Goal: Information Seeking & Learning: Learn about a topic

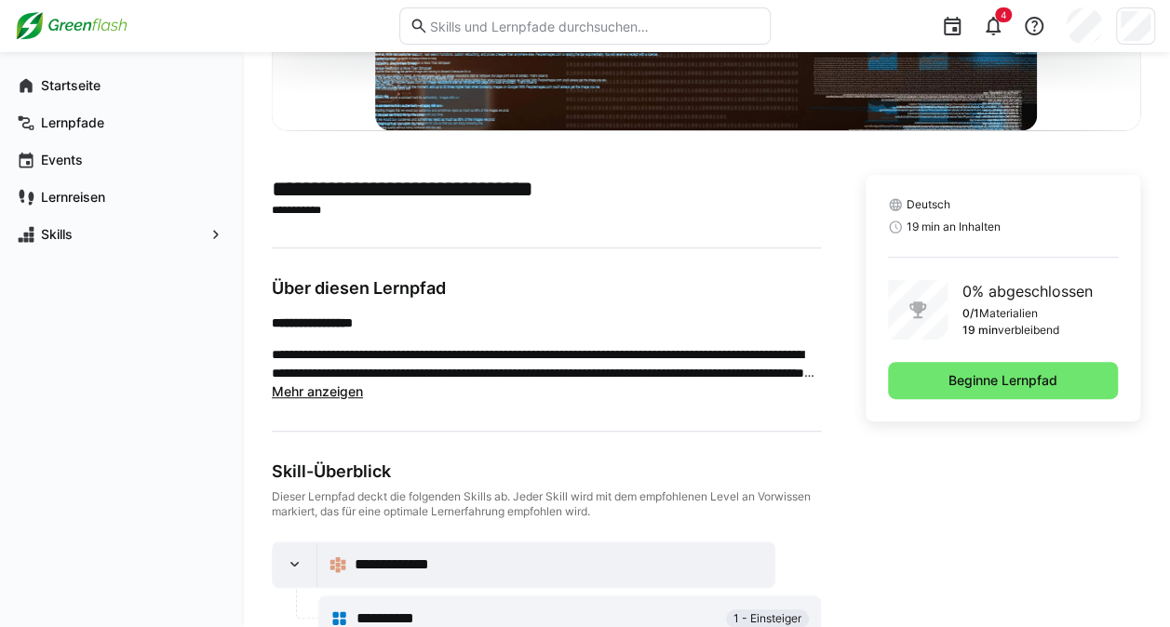
scroll to position [367, 0]
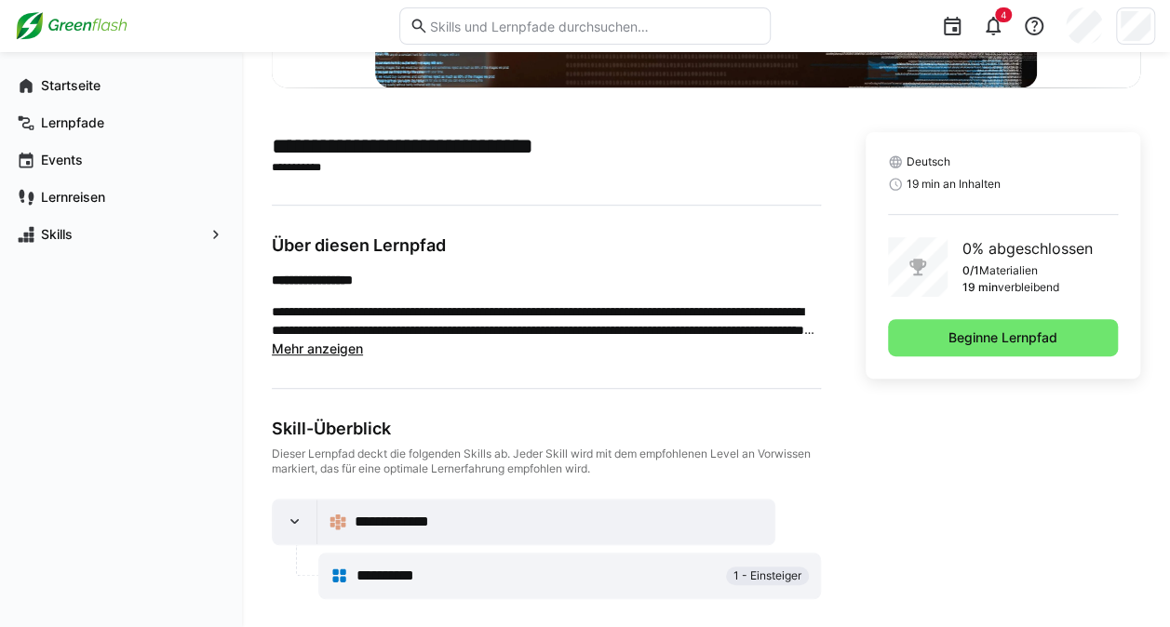
click at [305, 356] on span "Mehr anzeigen" at bounding box center [317, 349] width 91 height 16
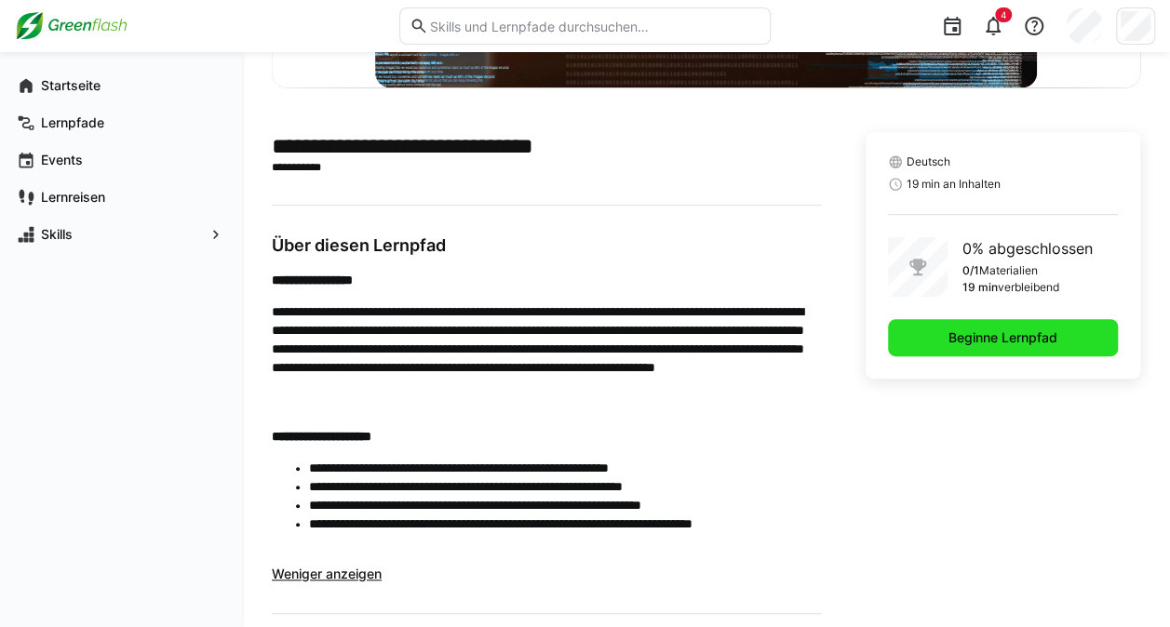
click at [970, 343] on span "Beginne Lernpfad" at bounding box center [1003, 338] width 114 height 19
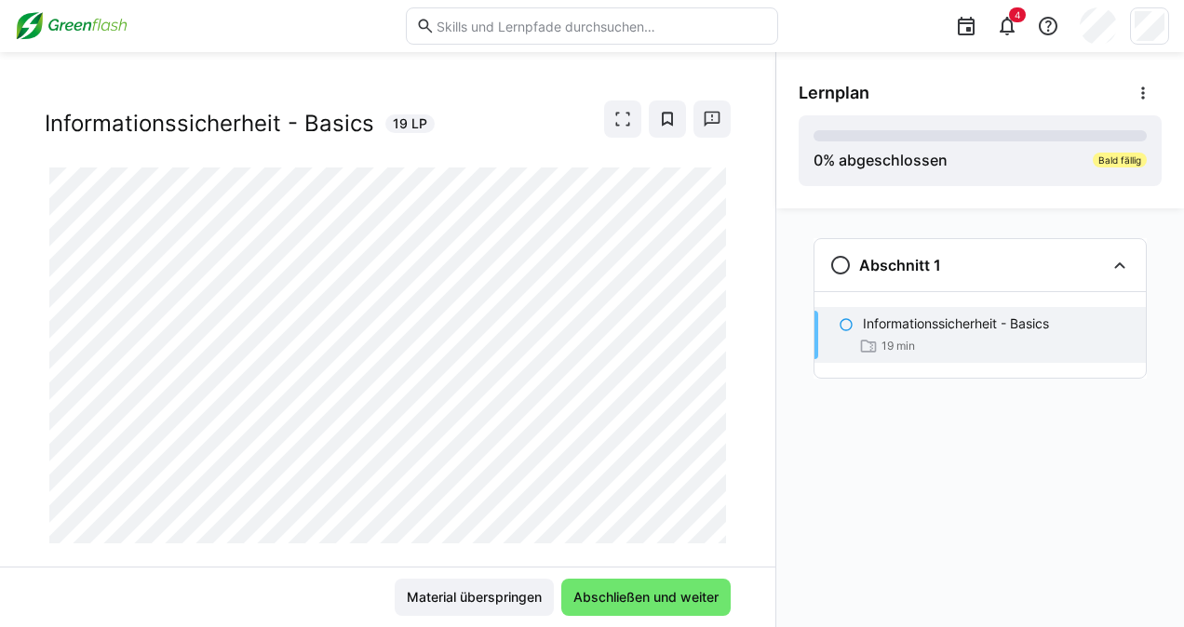
scroll to position [66, 0]
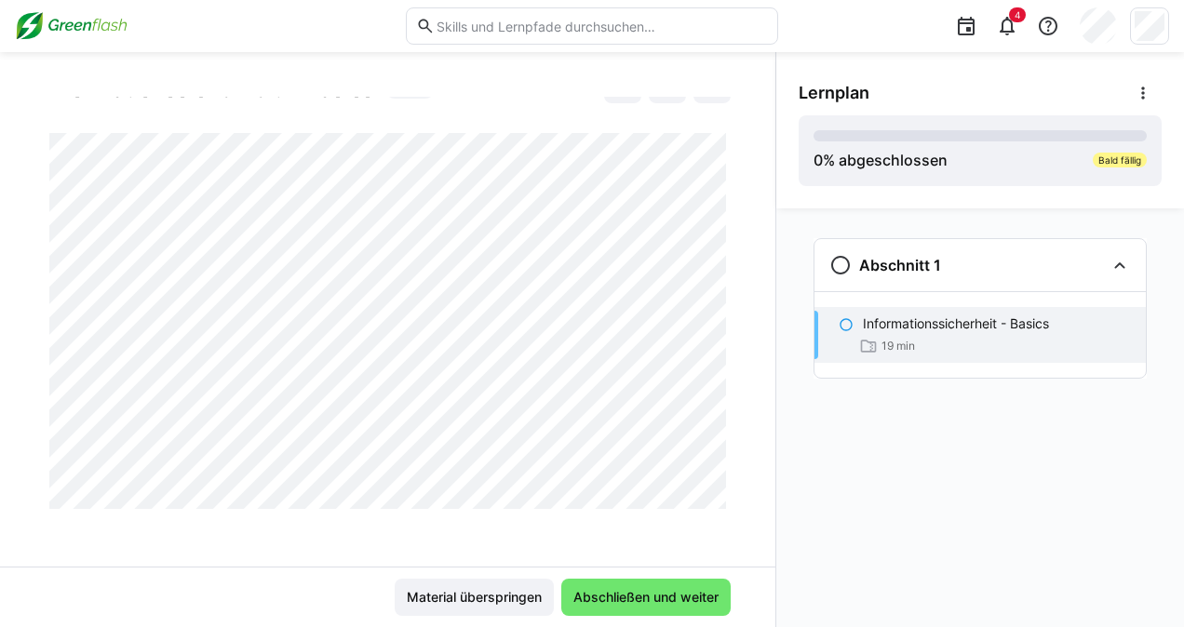
click at [715, 497] on div at bounding box center [730, 486] width 45 height 39
click at [717, 497] on div at bounding box center [730, 486] width 45 height 39
click at [713, 496] on div at bounding box center [730, 486] width 45 height 39
click at [716, 499] on div at bounding box center [730, 486] width 45 height 39
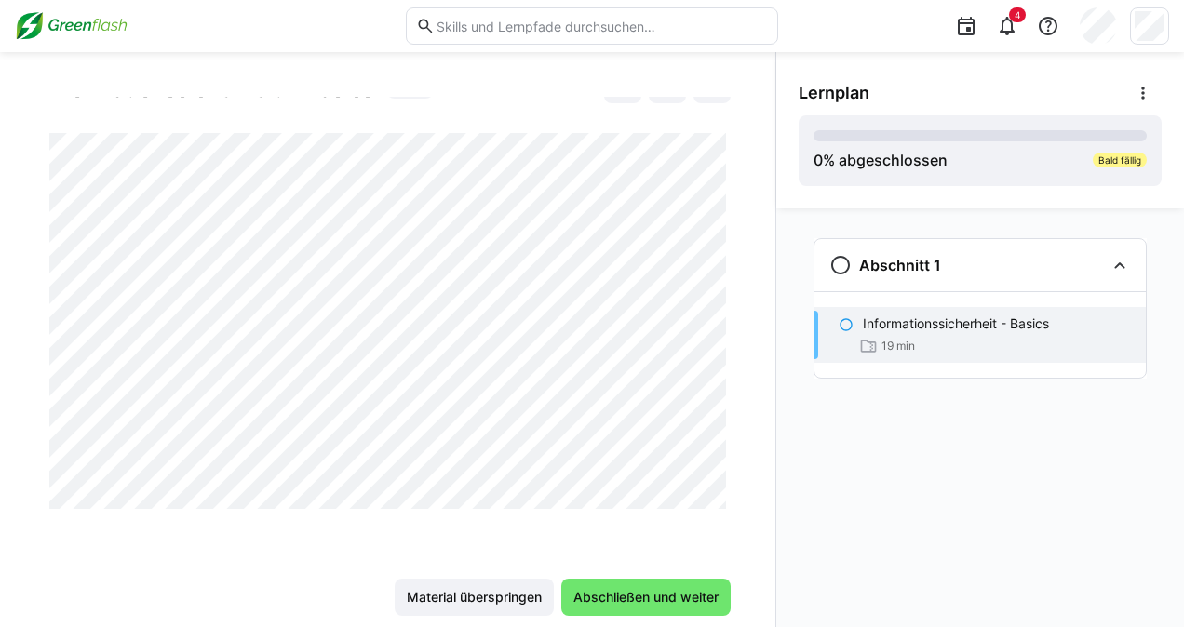
drag, startPoint x: 713, startPoint y: 468, endPoint x: 713, endPoint y: 481, distance: 13.0
click at [713, 481] on div at bounding box center [730, 486] width 45 height 39
click at [713, 499] on div at bounding box center [730, 486] width 45 height 39
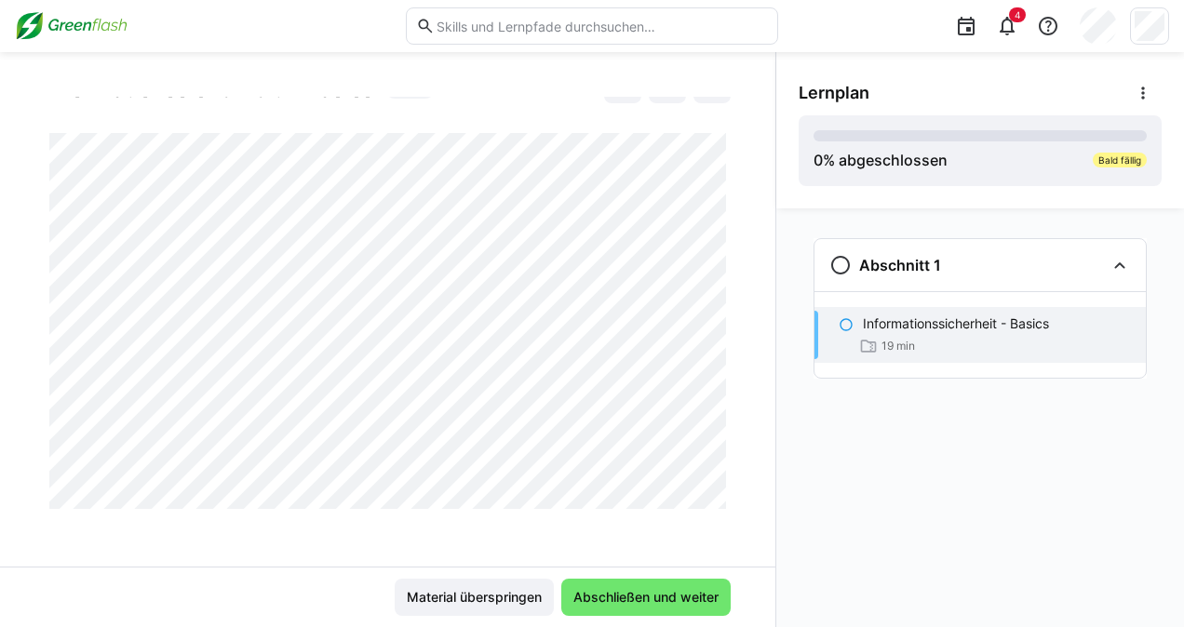
drag, startPoint x: 714, startPoint y: 474, endPoint x: 716, endPoint y: 484, distance: 10.4
click at [716, 484] on div at bounding box center [730, 486] width 45 height 39
click at [715, 493] on div at bounding box center [730, 486] width 45 height 39
drag, startPoint x: 716, startPoint y: 481, endPoint x: 710, endPoint y: 492, distance: 12.5
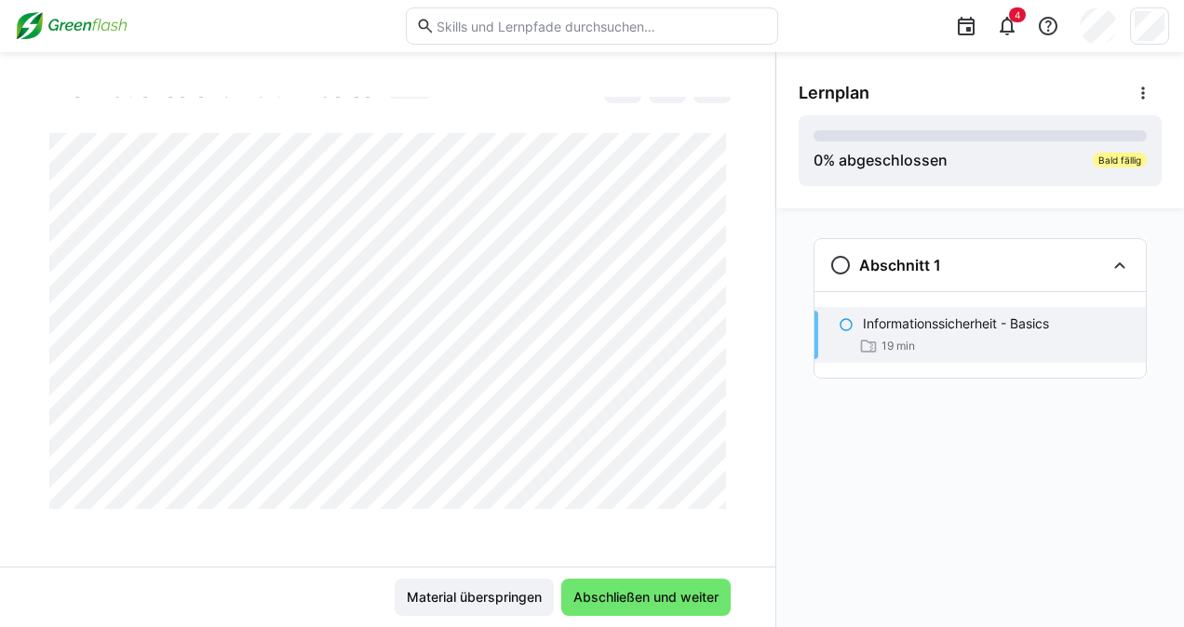
click at [710, 492] on div at bounding box center [730, 486] width 45 height 39
drag, startPoint x: 717, startPoint y: 475, endPoint x: 716, endPoint y: 492, distance: 17.7
click at [716, 492] on div at bounding box center [730, 486] width 45 height 39
drag, startPoint x: 715, startPoint y: 468, endPoint x: 713, endPoint y: 490, distance: 22.4
click at [713, 490] on div at bounding box center [730, 486] width 45 height 39
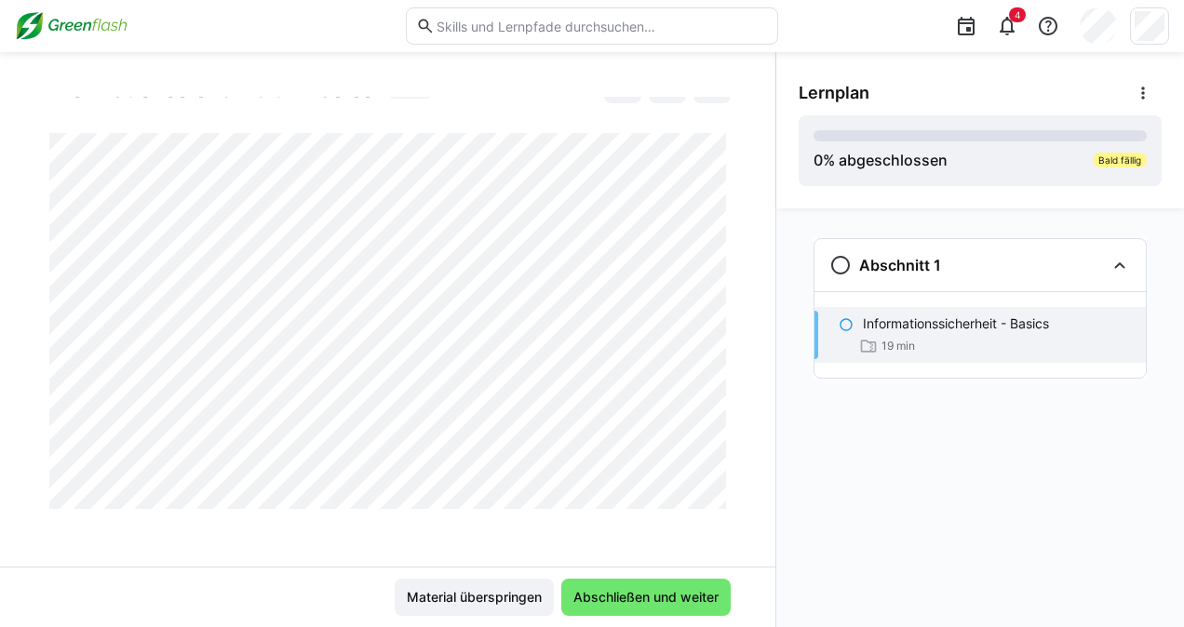
click at [715, 487] on div at bounding box center [730, 486] width 45 height 39
click at [713, 480] on div at bounding box center [730, 486] width 45 height 39
click at [715, 482] on div at bounding box center [730, 486] width 45 height 39
click at [709, 497] on div at bounding box center [730, 486] width 45 height 39
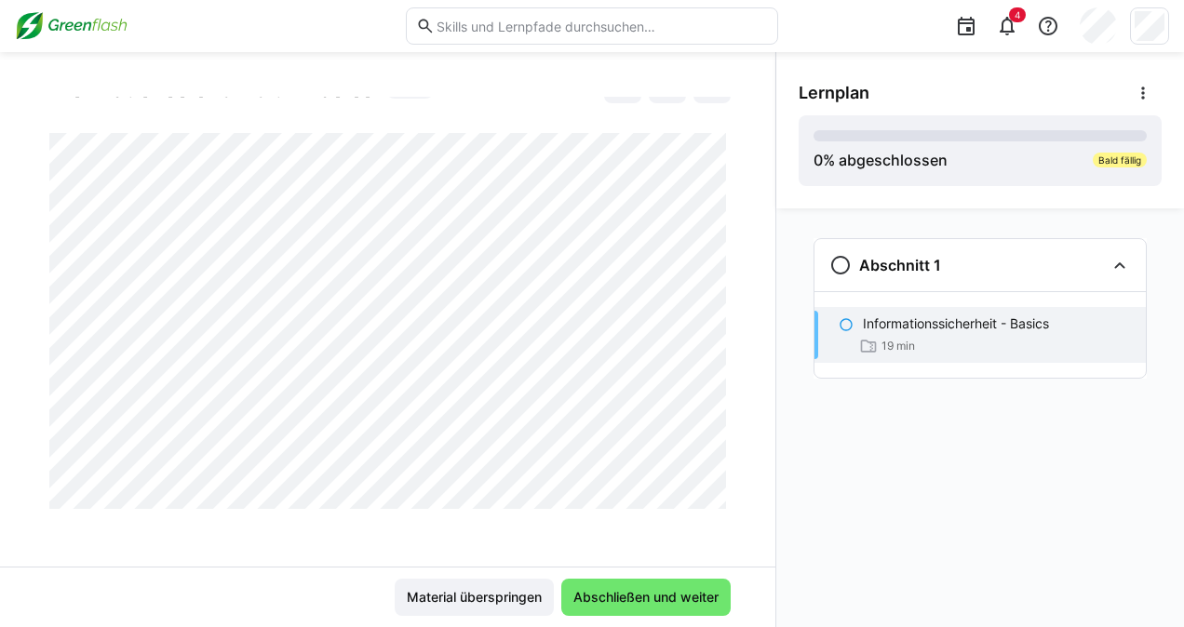
click at [715, 480] on div at bounding box center [730, 486] width 45 height 39
click at [713, 475] on div at bounding box center [730, 486] width 45 height 39
click at [713, 477] on div at bounding box center [730, 486] width 45 height 39
click at [711, 494] on div at bounding box center [730, 486] width 45 height 39
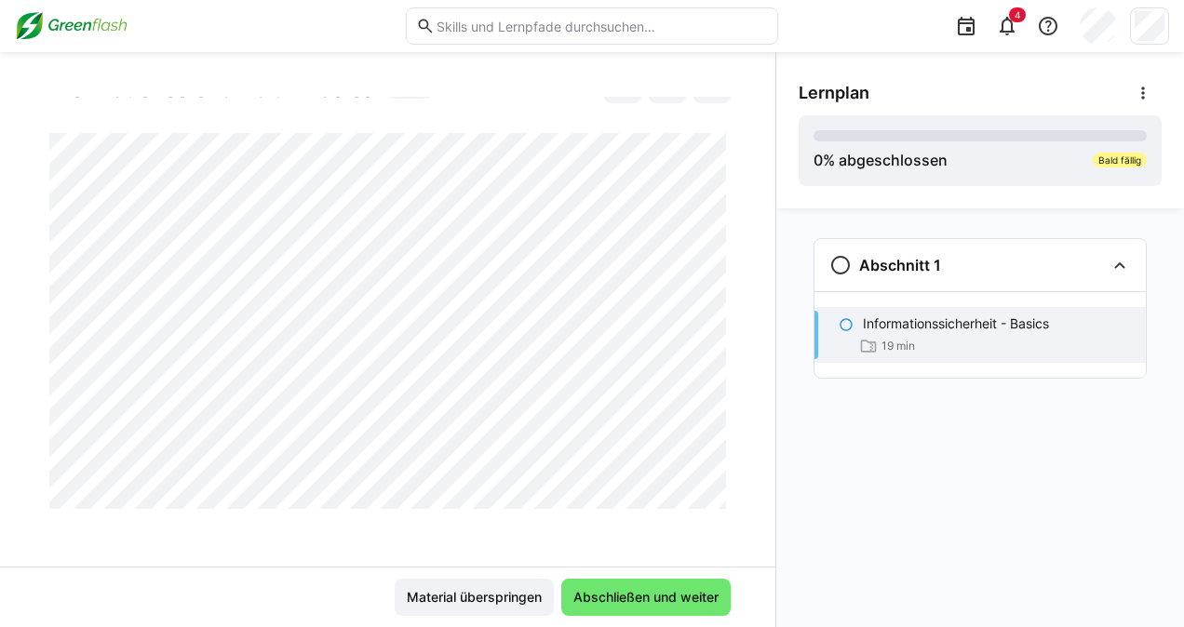
click at [713, 477] on div at bounding box center [730, 486] width 45 height 39
drag, startPoint x: 713, startPoint y: 477, endPoint x: 713, endPoint y: 490, distance: 13.0
click at [713, 490] on div at bounding box center [730, 486] width 45 height 39
click at [712, 490] on div at bounding box center [730, 486] width 45 height 39
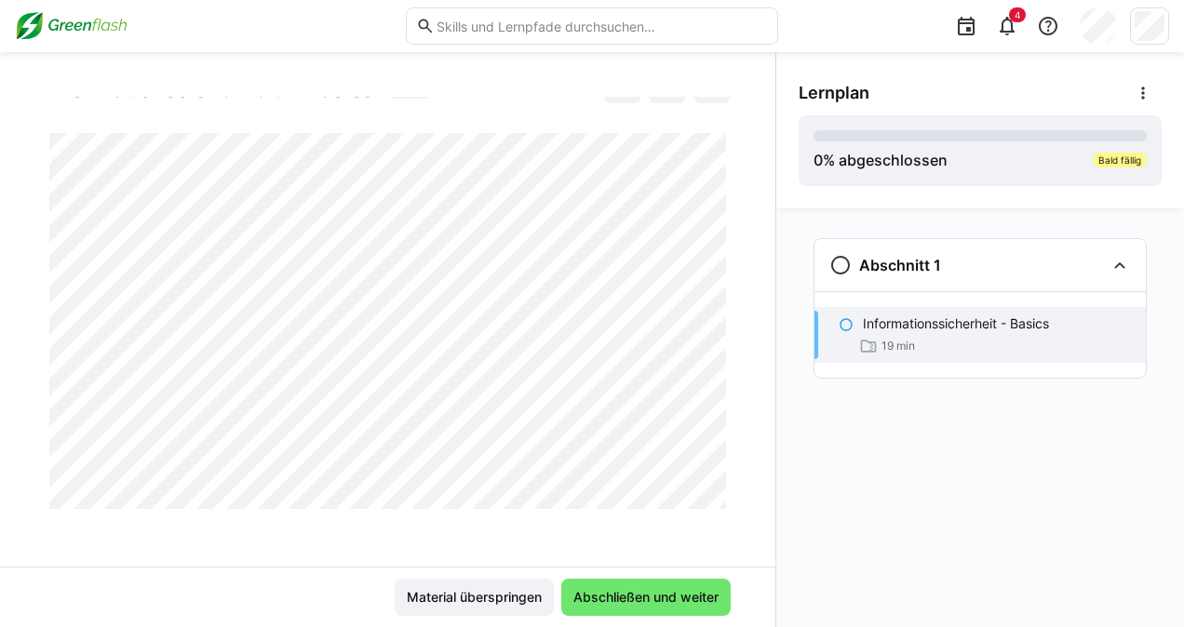
drag, startPoint x: 719, startPoint y: 471, endPoint x: 718, endPoint y: 484, distance: 13.1
click at [718, 484] on div at bounding box center [730, 486] width 45 height 39
drag, startPoint x: 709, startPoint y: 471, endPoint x: 710, endPoint y: 484, distance: 13.1
click at [710, 484] on div at bounding box center [730, 486] width 45 height 39
drag, startPoint x: 713, startPoint y: 468, endPoint x: 713, endPoint y: 488, distance: 19.5
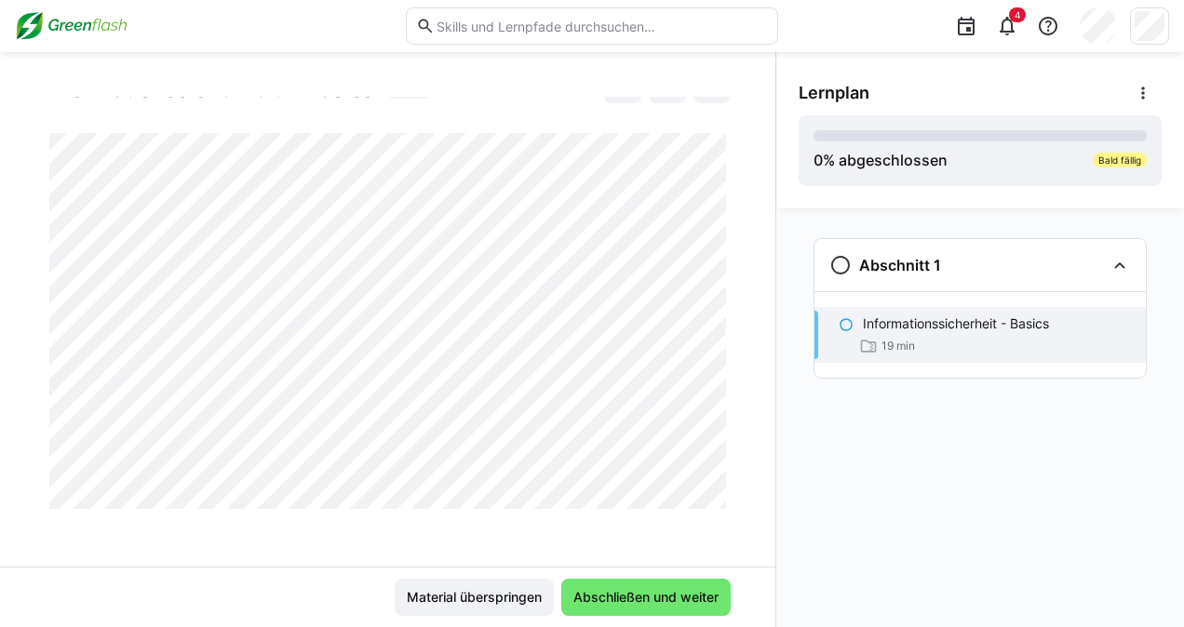
click at [713, 488] on div at bounding box center [730, 486] width 45 height 39
click at [715, 478] on div at bounding box center [730, 486] width 45 height 39
click at [712, 474] on div at bounding box center [730, 486] width 45 height 39
click at [715, 483] on div at bounding box center [730, 486] width 45 height 39
click at [717, 468] on div at bounding box center [730, 486] width 45 height 39
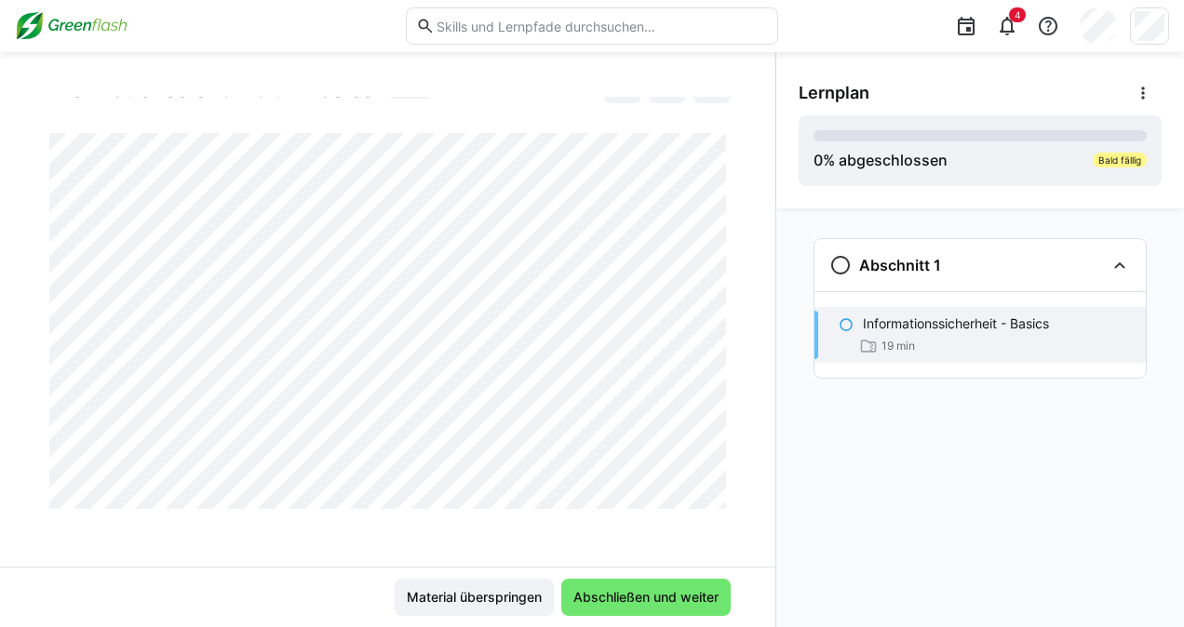
drag, startPoint x: 715, startPoint y: 477, endPoint x: 713, endPoint y: 490, distance: 14.1
click at [713, 490] on div at bounding box center [730, 486] width 45 height 39
drag, startPoint x: 712, startPoint y: 480, endPoint x: 711, endPoint y: 499, distance: 18.6
click at [711, 499] on div at bounding box center [730, 486] width 45 height 39
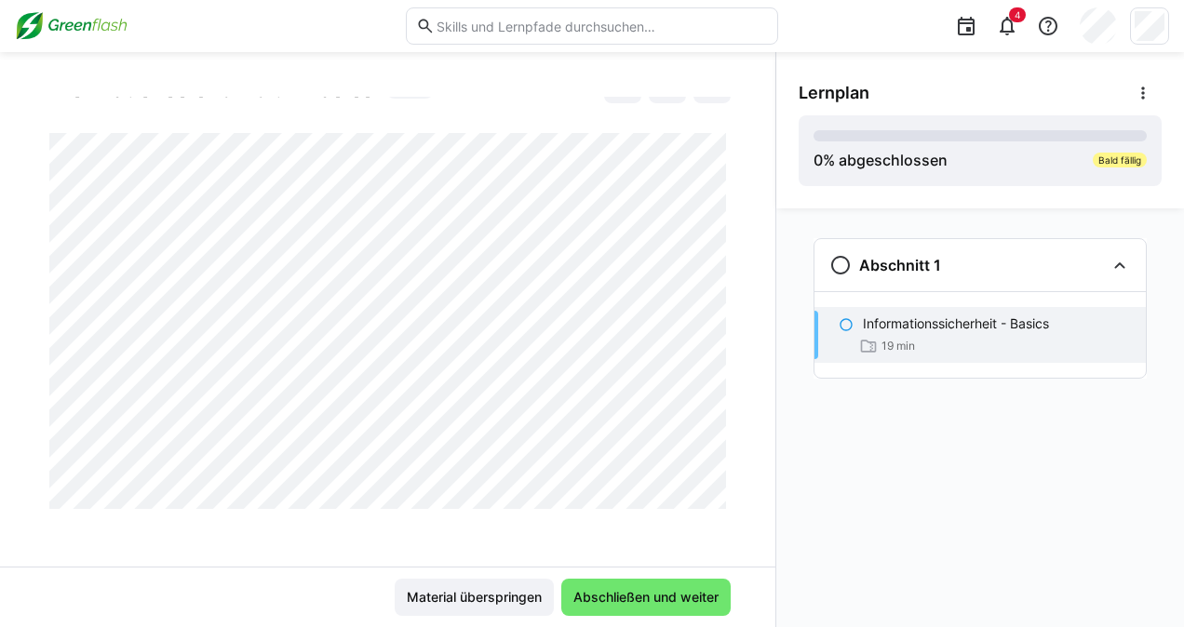
click at [711, 499] on div at bounding box center [730, 486] width 45 height 39
click at [763, 475] on div "Informationssicherheit - Basics Informationssicherheit - Basics 19 LP" at bounding box center [387, 332] width 775 height 470
drag, startPoint x: 714, startPoint y: 475, endPoint x: 713, endPoint y: 486, distance: 11.2
click at [713, 486] on div at bounding box center [730, 486] width 45 height 39
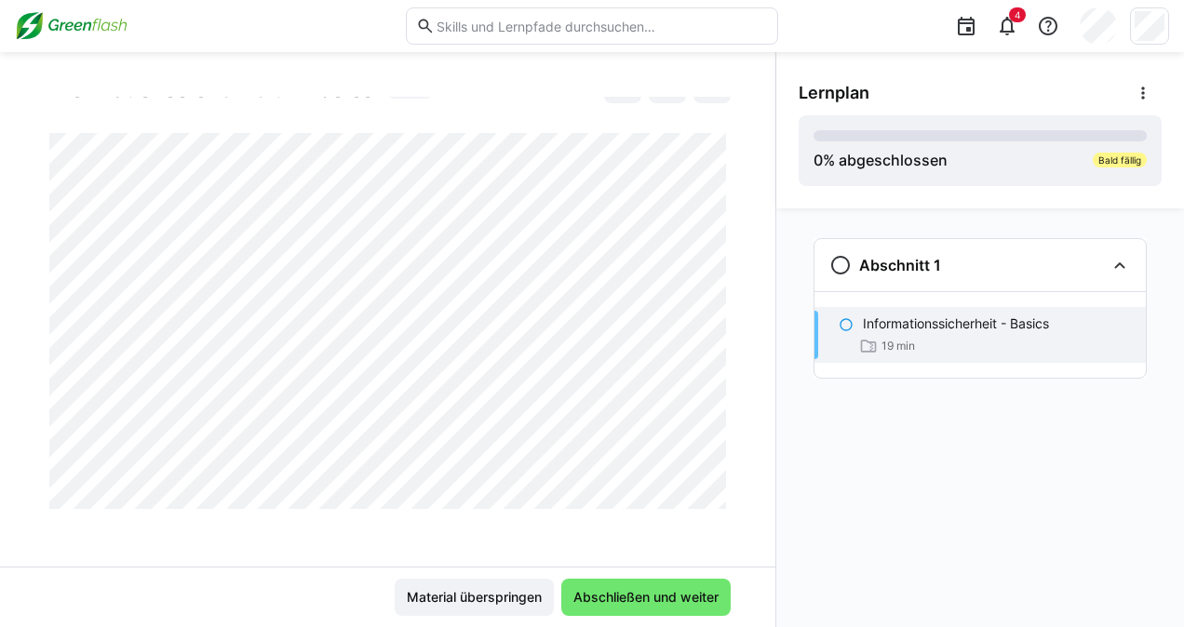
click at [714, 477] on div at bounding box center [730, 486] width 45 height 39
drag, startPoint x: 714, startPoint y: 477, endPoint x: 714, endPoint y: 489, distance: 11.2
click at [714, 489] on div at bounding box center [730, 486] width 45 height 39
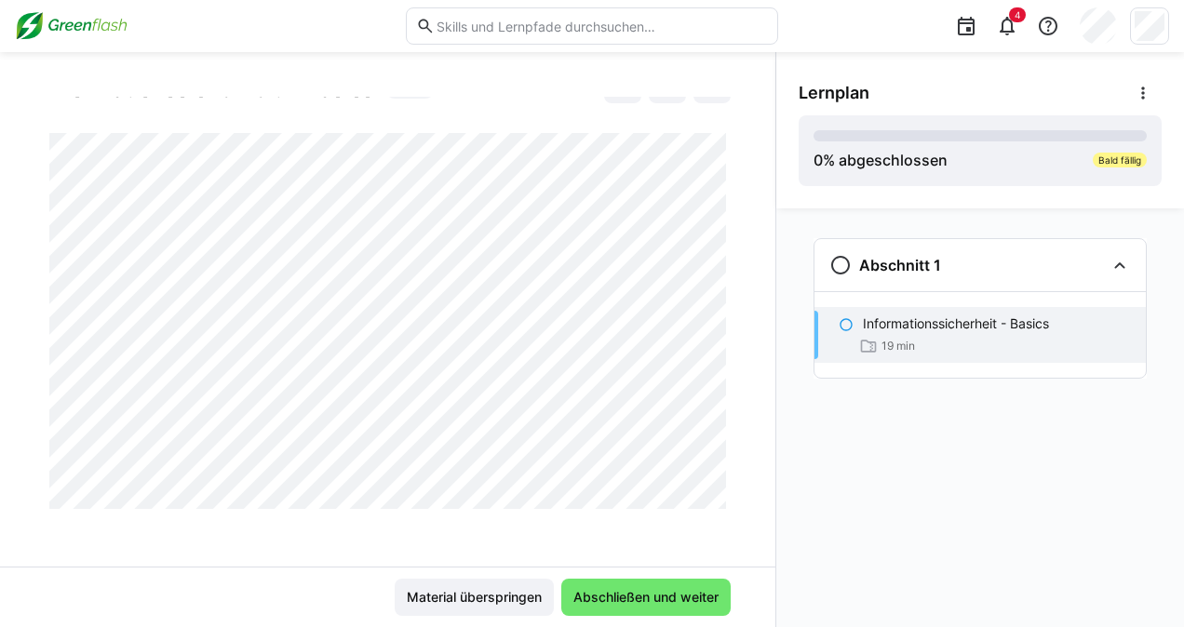
click at [714, 489] on div at bounding box center [730, 486] width 45 height 39
click at [719, 479] on div at bounding box center [730, 486] width 45 height 39
click at [714, 490] on div at bounding box center [730, 486] width 45 height 39
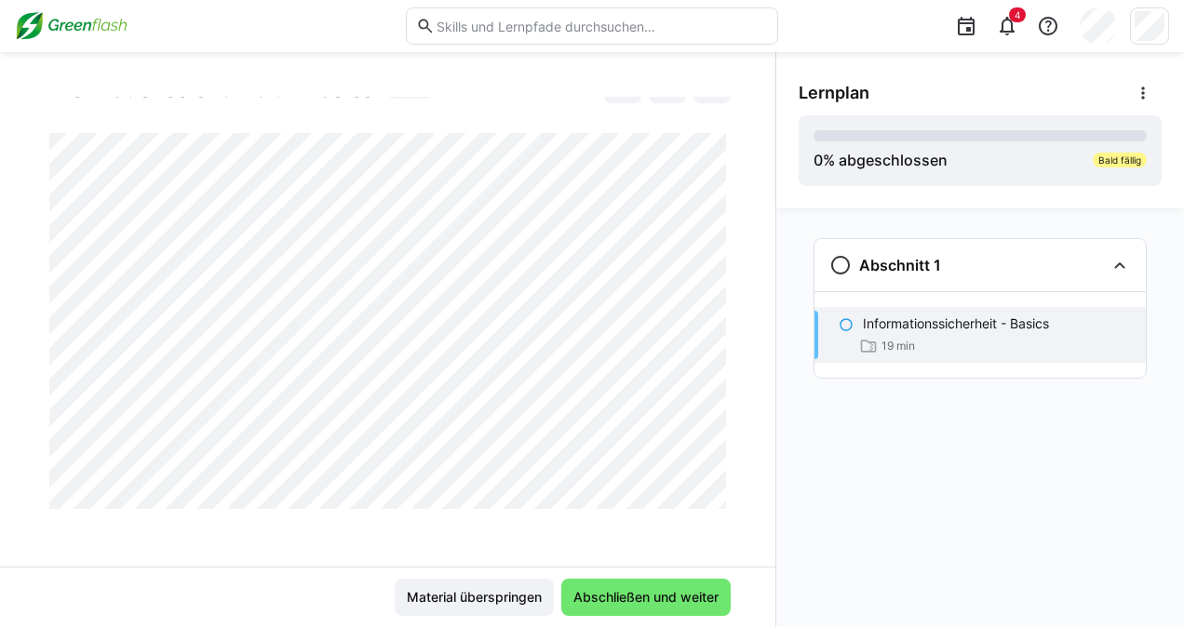
click at [714, 490] on div at bounding box center [730, 486] width 45 height 39
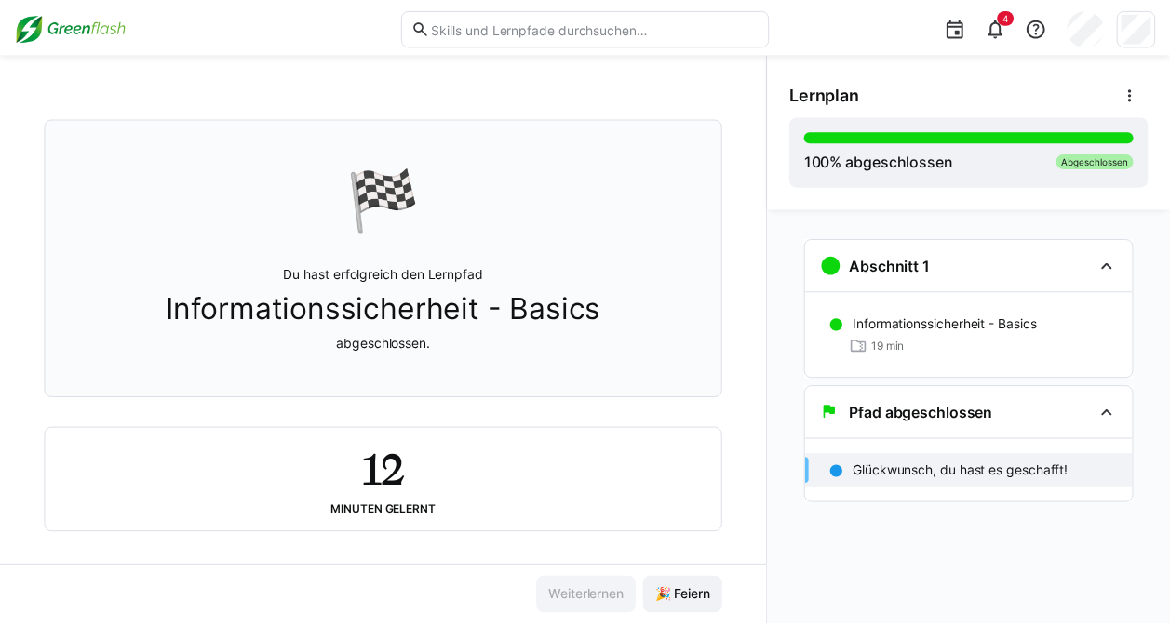
scroll to position [87, 0]
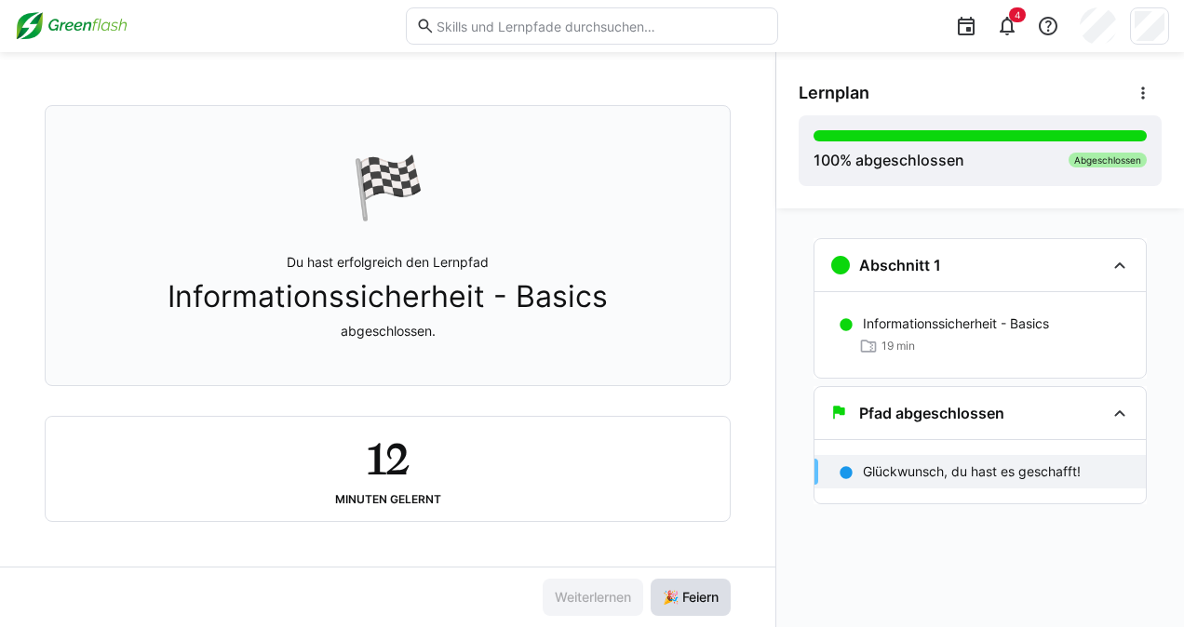
click at [670, 594] on span "🎉 Feiern" at bounding box center [690, 597] width 61 height 19
click at [1006, 29] on eds-icon at bounding box center [1007, 26] width 22 height 22
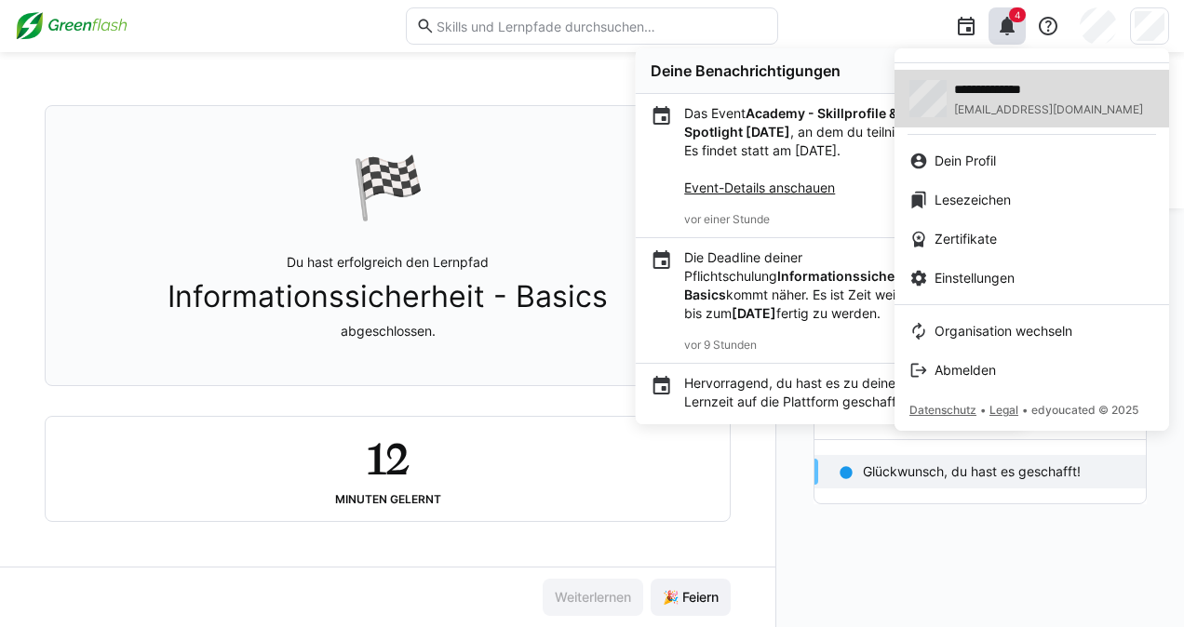
click at [973, 84] on span "**********" at bounding box center [1036, 89] width 164 height 19
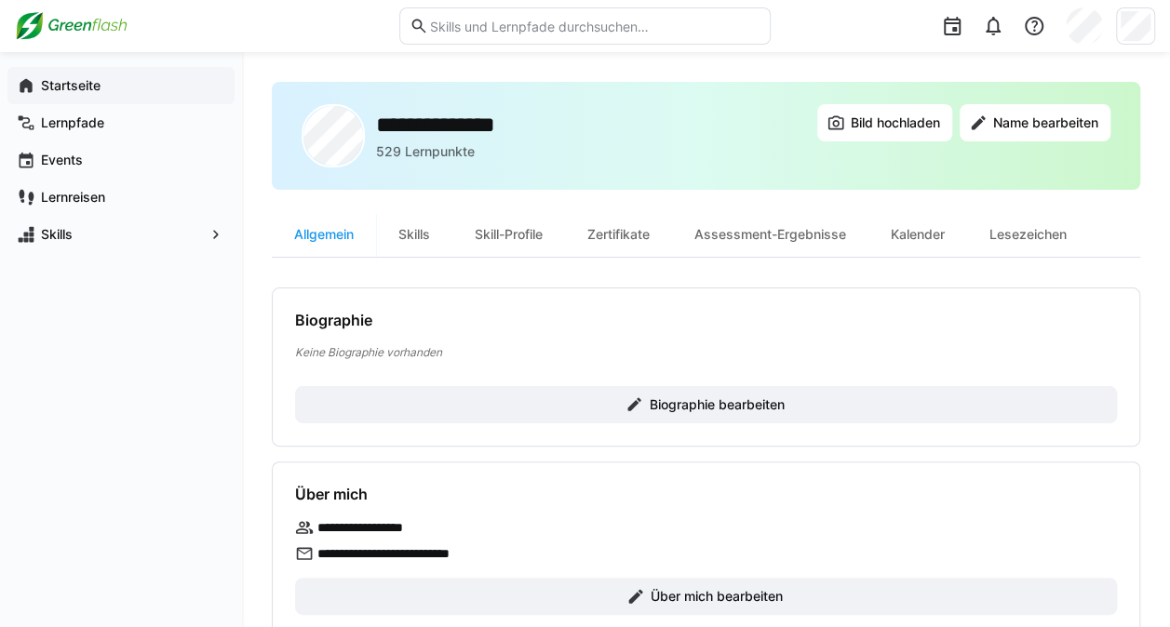
click at [0, 0] on app-navigation-label "Startseite" at bounding box center [0, 0] width 0 height 0
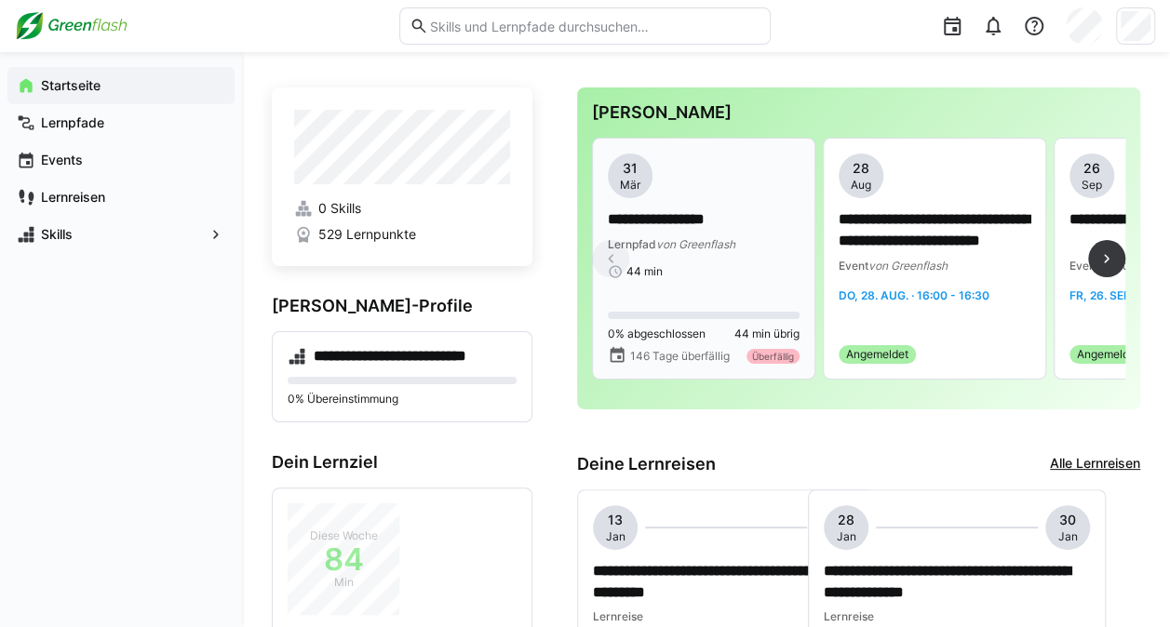
click at [628, 181] on span "Mär" at bounding box center [630, 185] width 20 height 15
